Goal: Navigation & Orientation: Find specific page/section

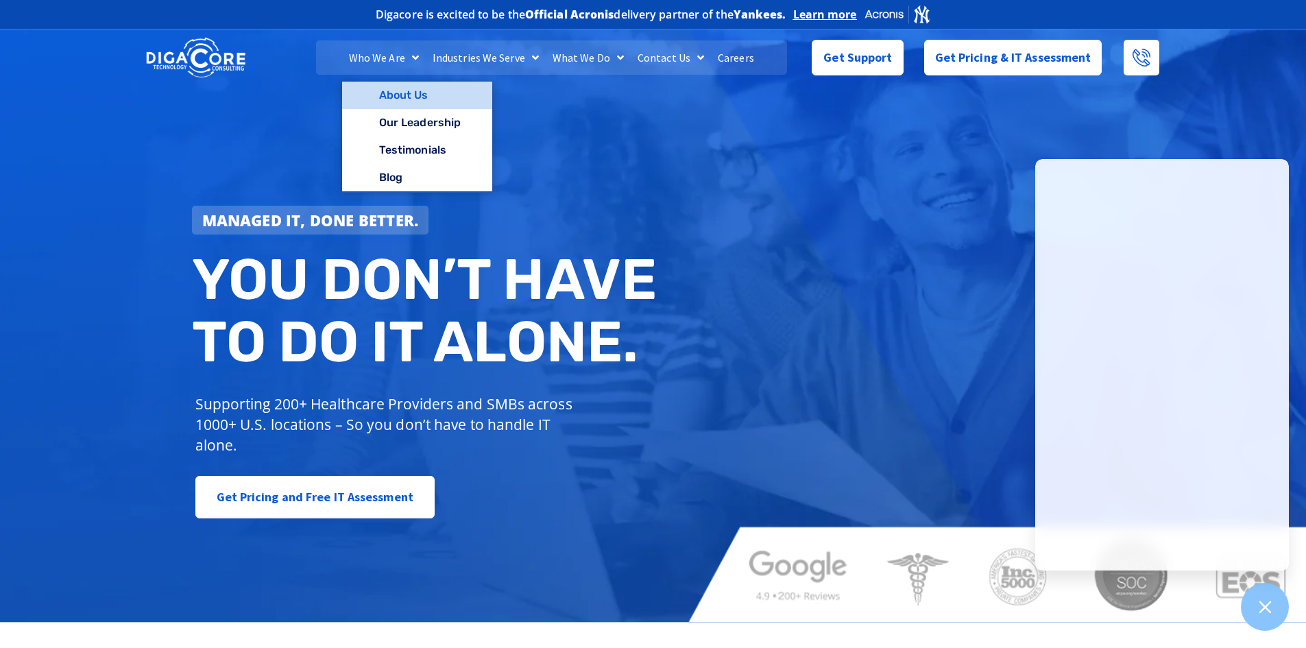
click at [409, 83] on link "About Us" at bounding box center [417, 95] width 150 height 27
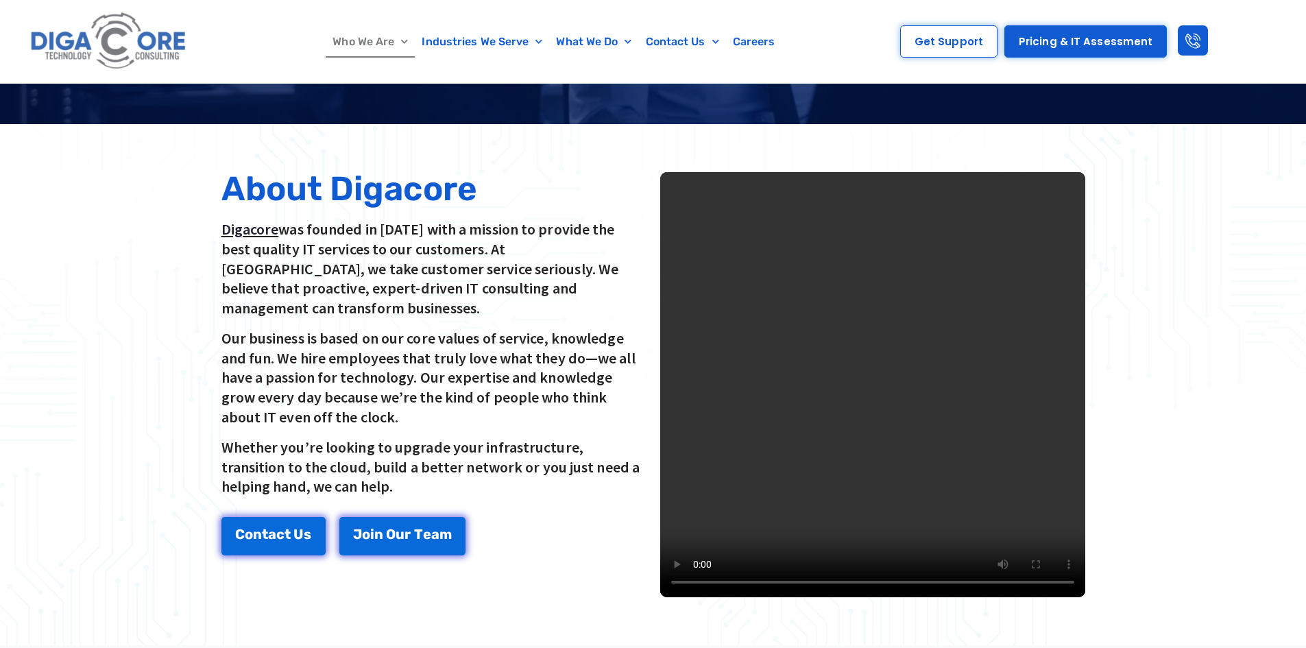
scroll to position [274, 0]
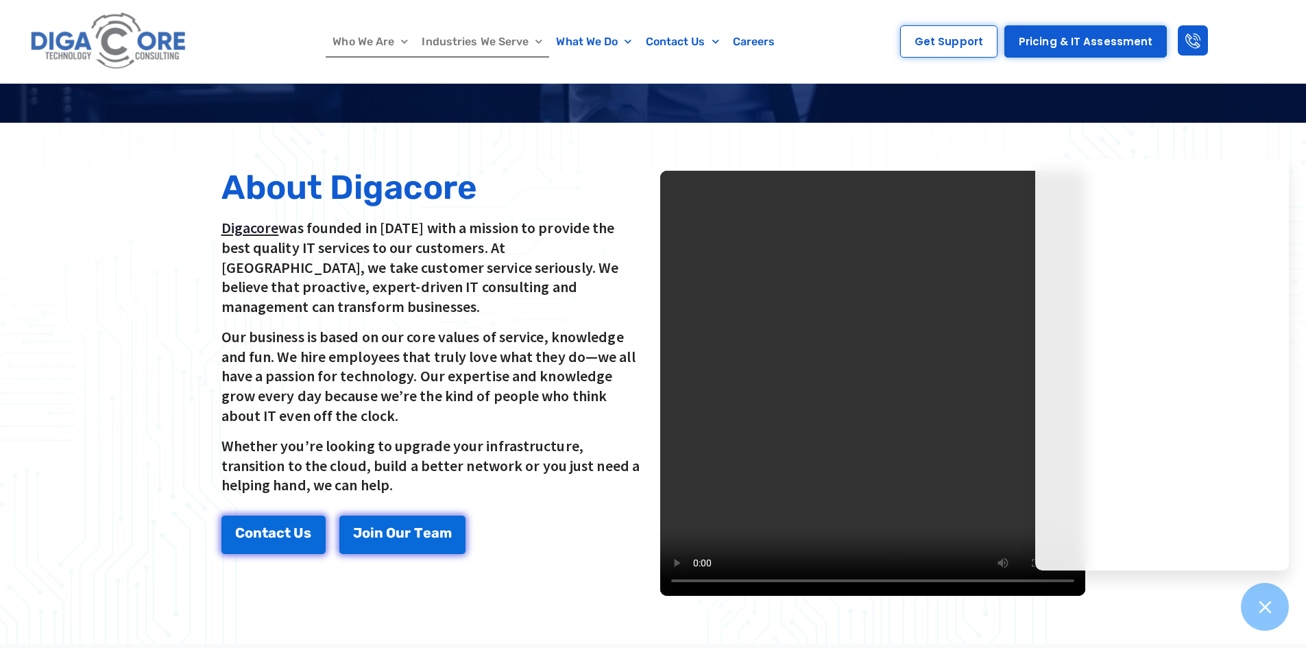
click at [514, 38] on link "Industries We Serve" at bounding box center [482, 42] width 134 height 32
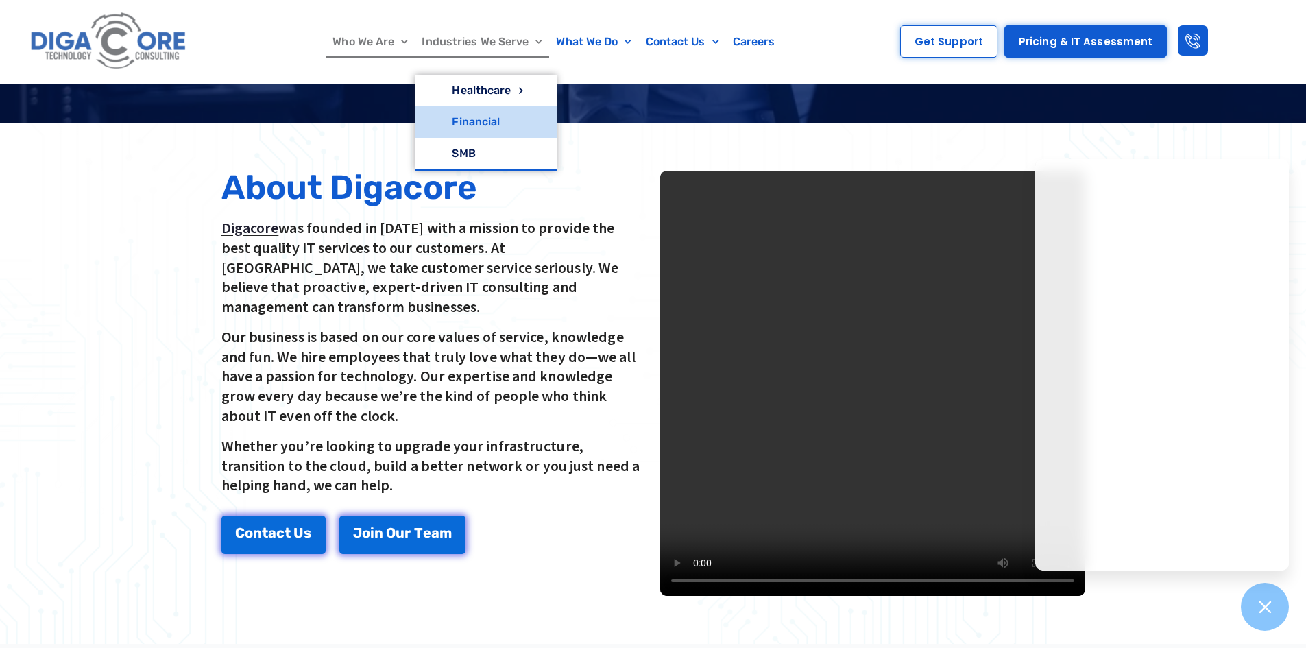
click at [506, 121] on link "Financial" at bounding box center [485, 122] width 141 height 32
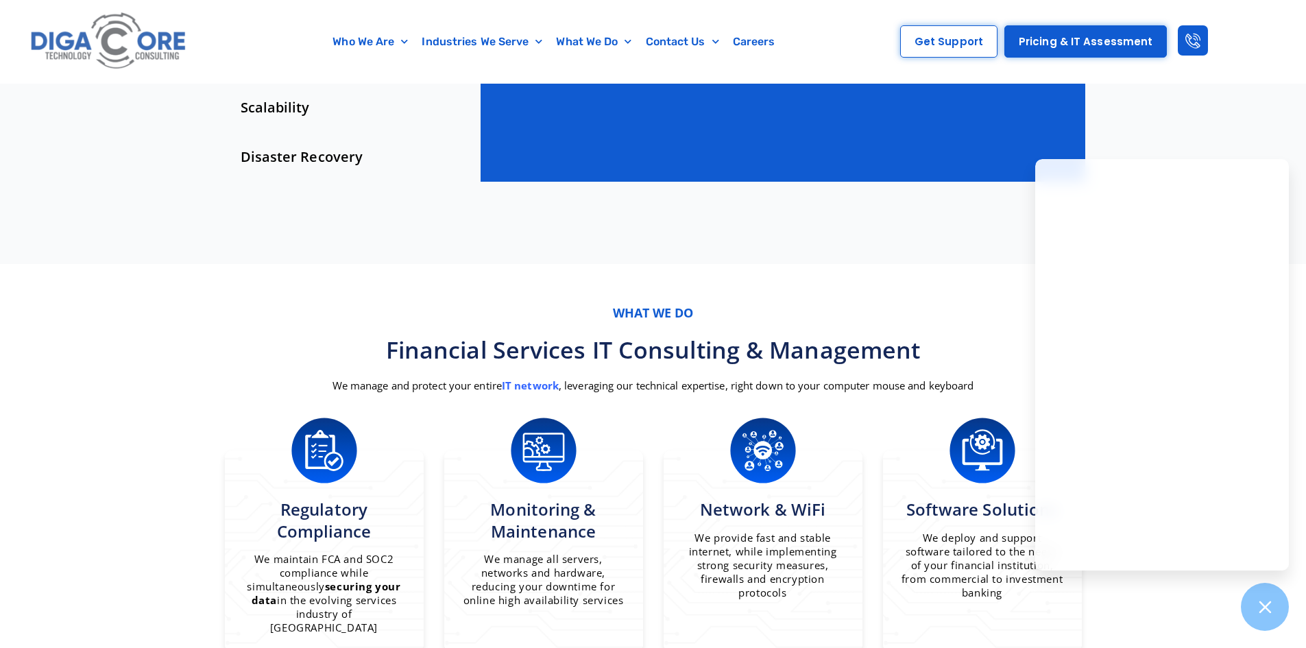
scroll to position [617, 0]
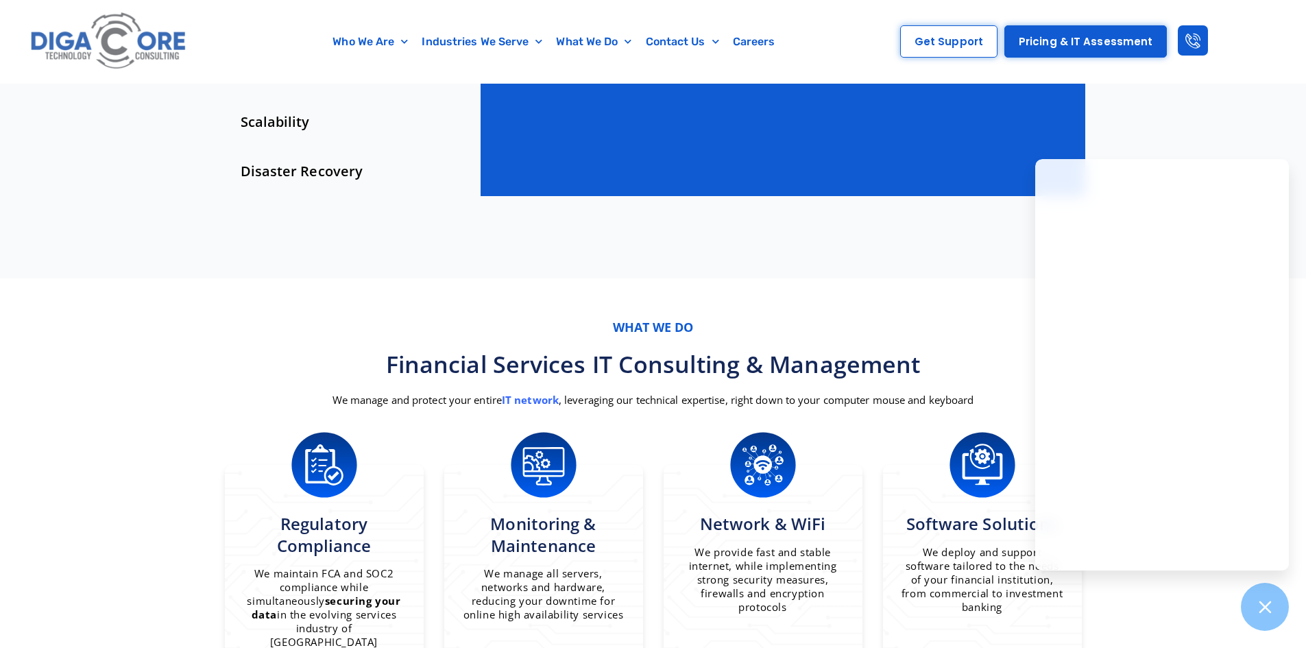
click at [1230, 134] on section "Secure Your Financial Data with Our Specialized IT Services Technology glitches…" at bounding box center [653, 13] width 1306 height 531
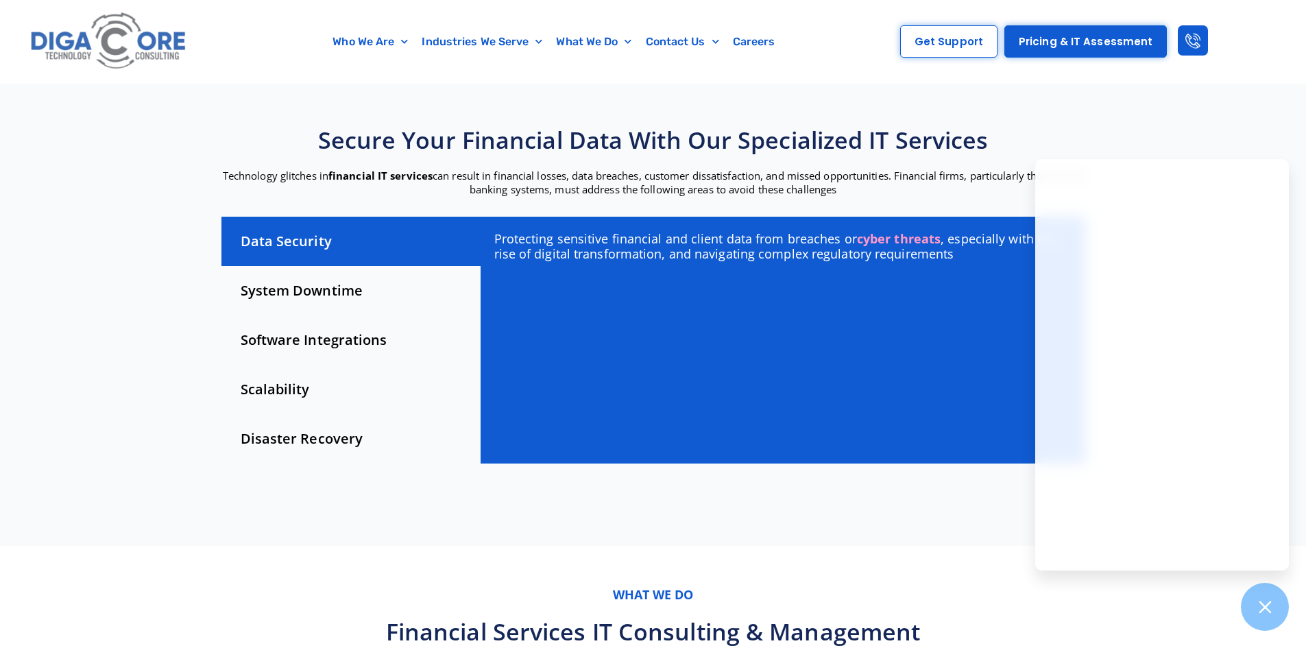
scroll to position [343, 0]
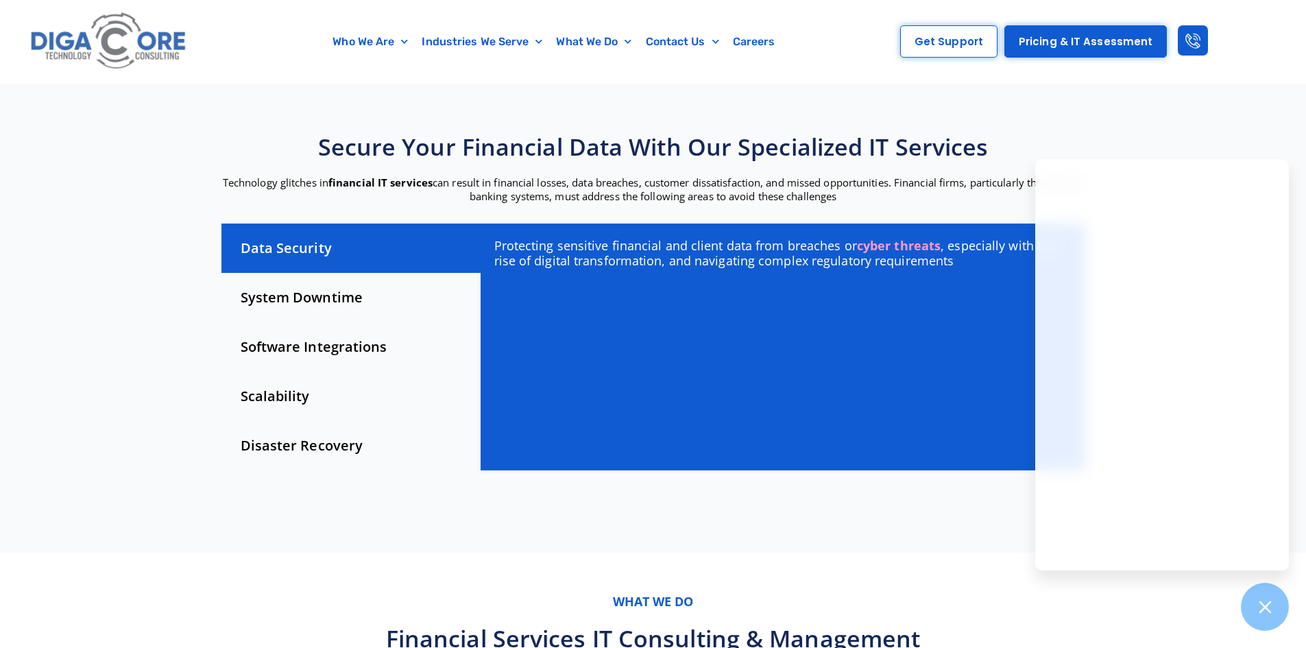
click at [756, 59] on div "Who We Are About Us Our Leadership Testimonials Blog Industries We Serve Health…" at bounding box center [528, 41] width 646 height 83
click at [757, 32] on link "Careers" at bounding box center [754, 42] width 56 height 32
